Goal: Find specific page/section: Find specific page/section

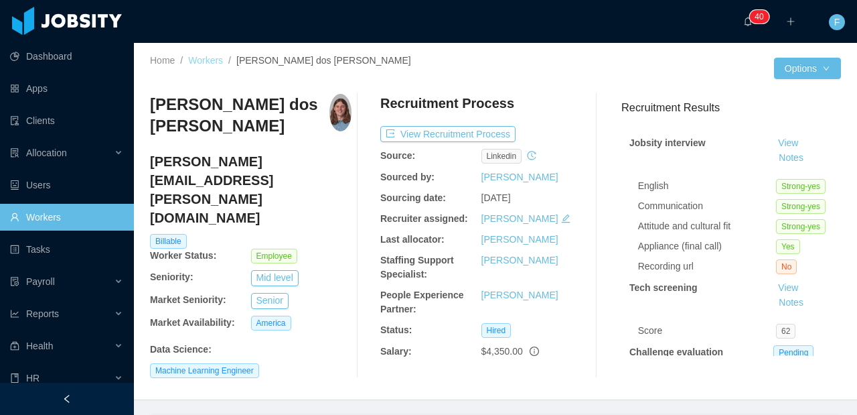
click at [201, 60] on link "Workers" at bounding box center [205, 60] width 35 height 11
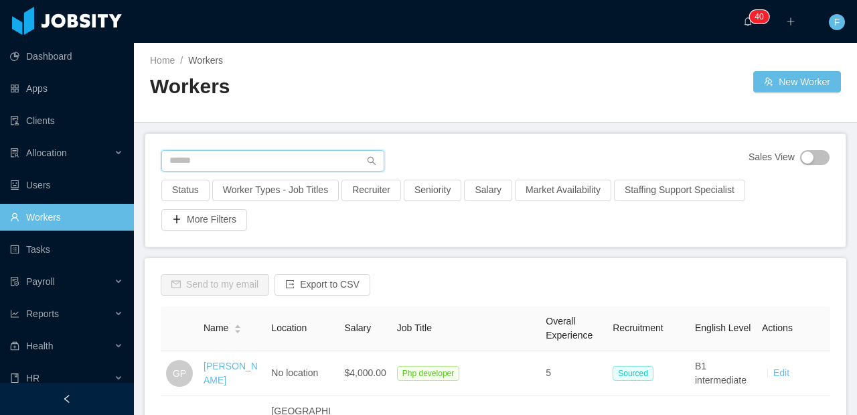
click at [234, 162] on input "text" at bounding box center [272, 160] width 223 height 21
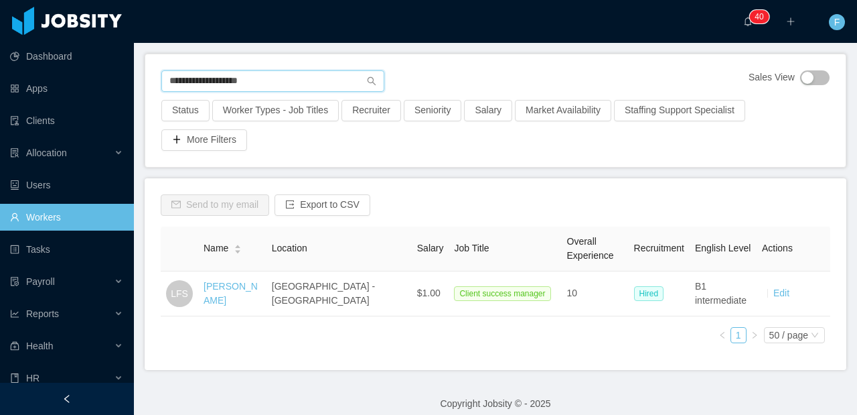
scroll to position [101, 0]
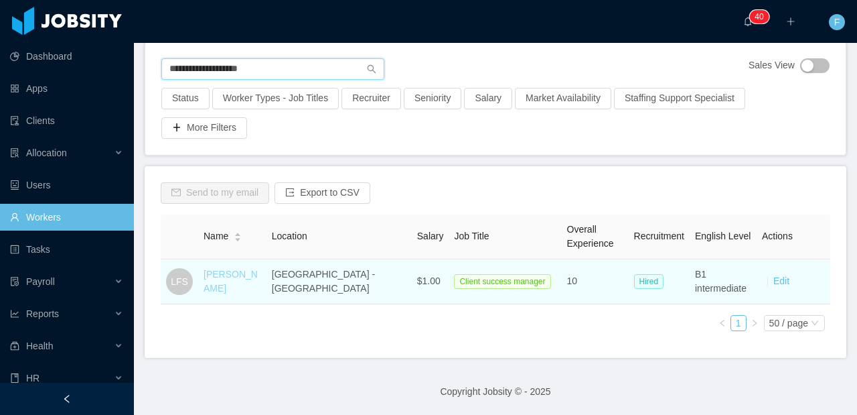
type input "**********"
click at [258, 272] on link "[PERSON_NAME]" at bounding box center [231, 281] width 54 height 25
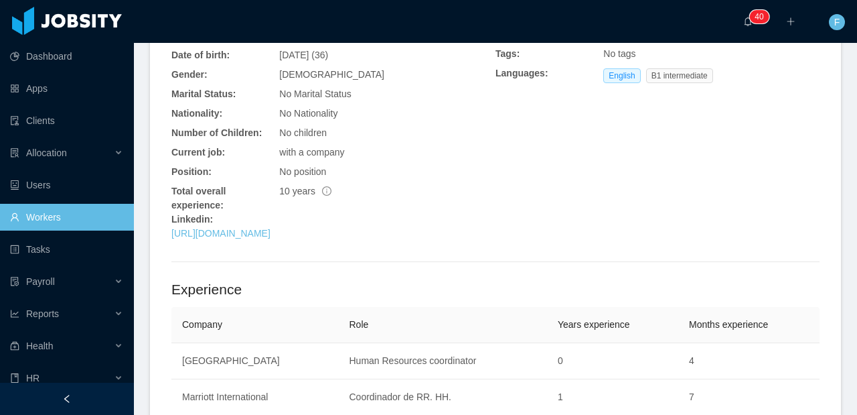
scroll to position [88, 0]
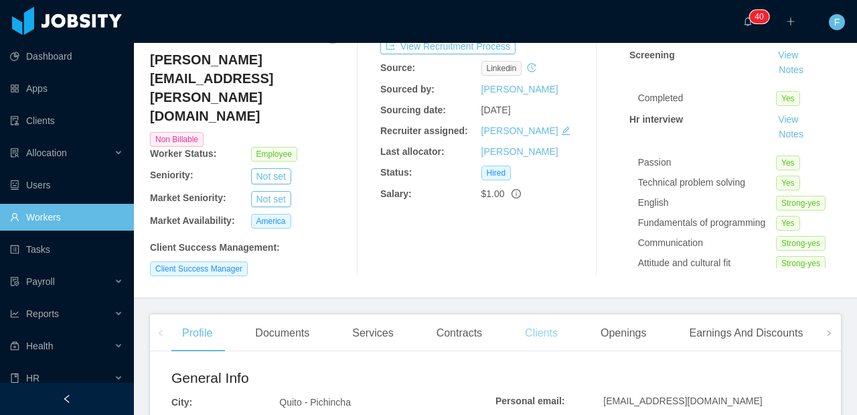
click at [546, 323] on div "Clients" at bounding box center [541, 333] width 54 height 38
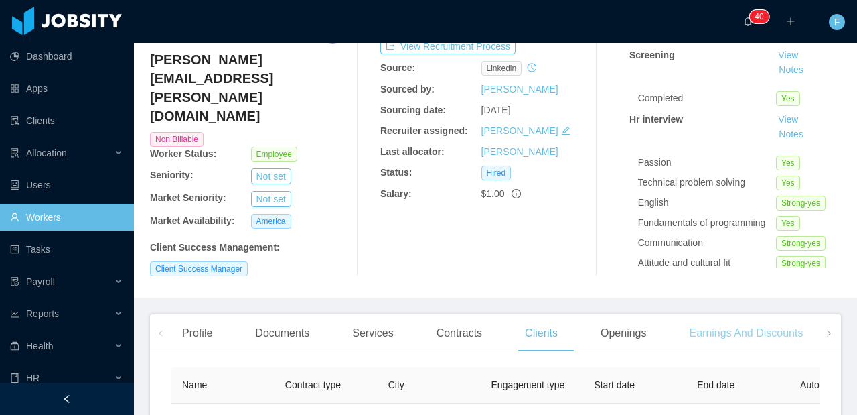
click at [730, 321] on div "Earnings And Discounts" at bounding box center [746, 333] width 135 height 38
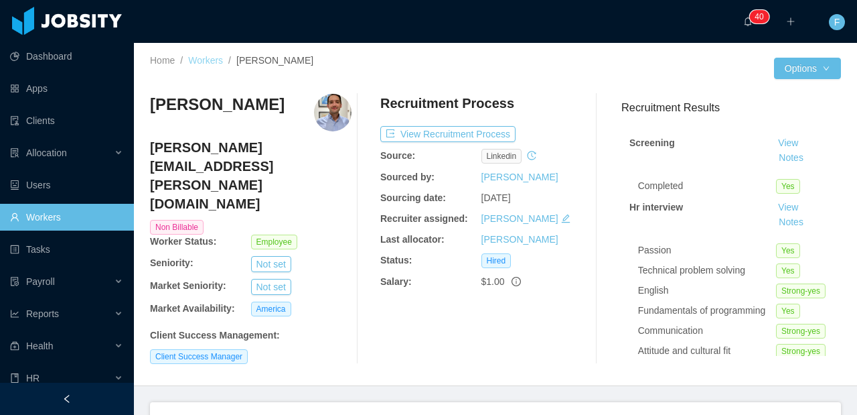
click at [221, 62] on link "Workers" at bounding box center [205, 60] width 35 height 11
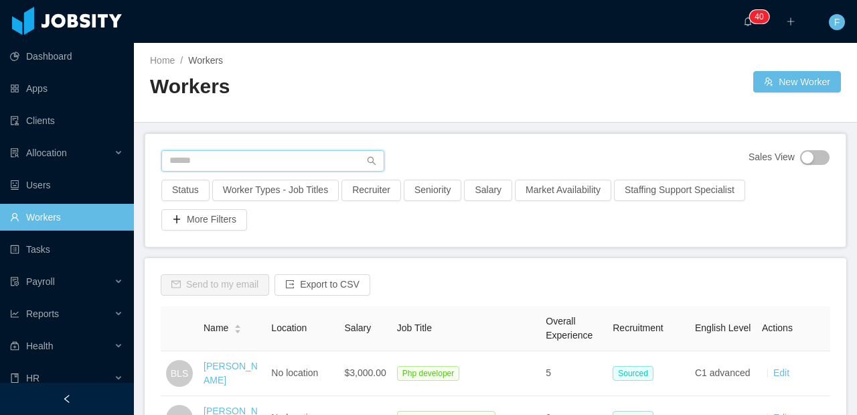
click at [228, 162] on input "text" at bounding box center [272, 160] width 223 height 21
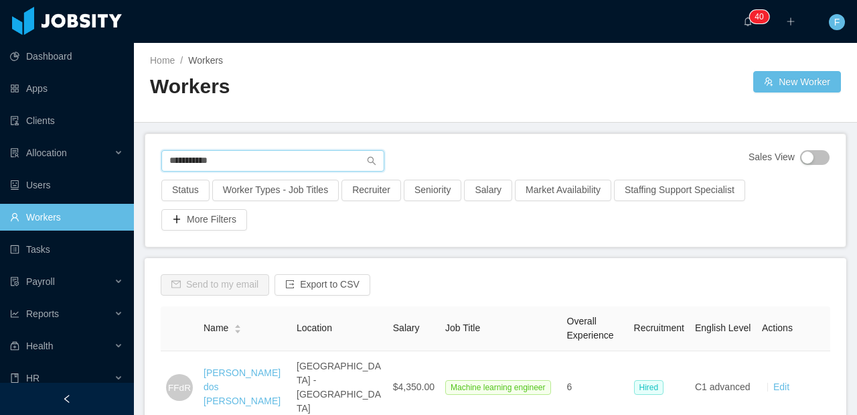
type input "**********"
